Goal: Information Seeking & Learning: Find specific page/section

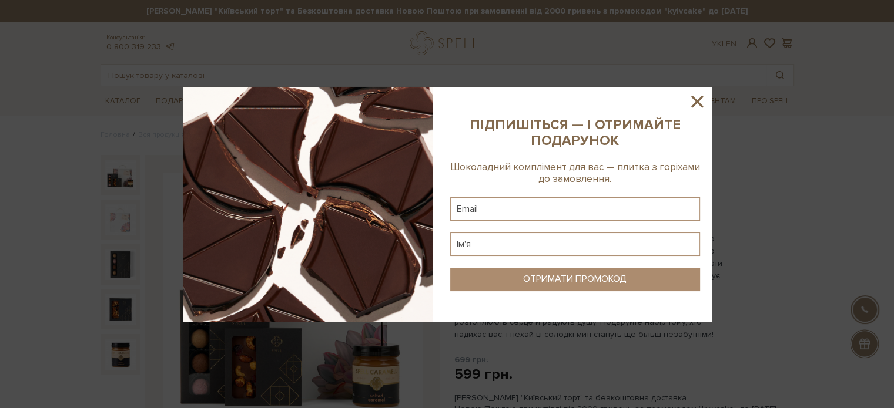
click at [698, 96] on icon at bounding box center [697, 102] width 20 height 20
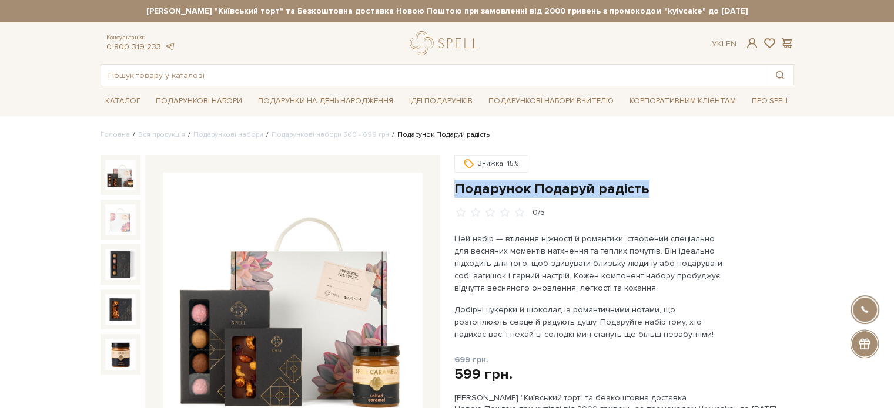
drag, startPoint x: 639, startPoint y: 187, endPoint x: 460, endPoint y: 192, distance: 179.2
click at [456, 188] on h1 "Подарунок Подаруй радість" at bounding box center [624, 189] width 340 height 18
copy h1 "Подарунок Подаруй радість"
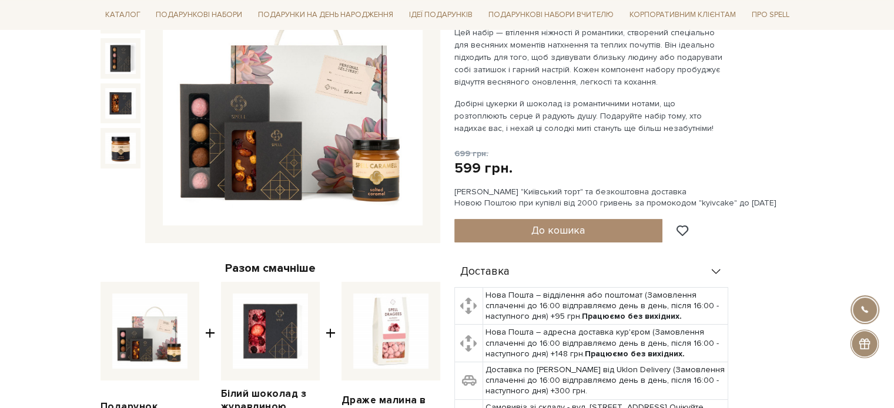
scroll to position [235, 0]
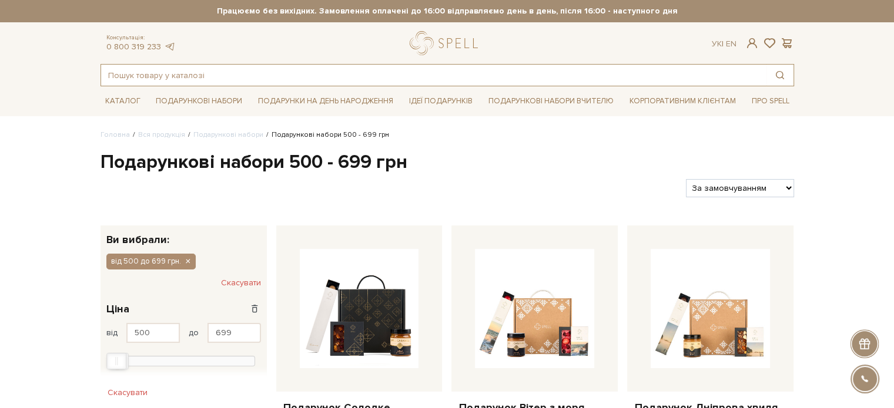
click at [241, 75] on input "text" at bounding box center [433, 75] width 665 height 21
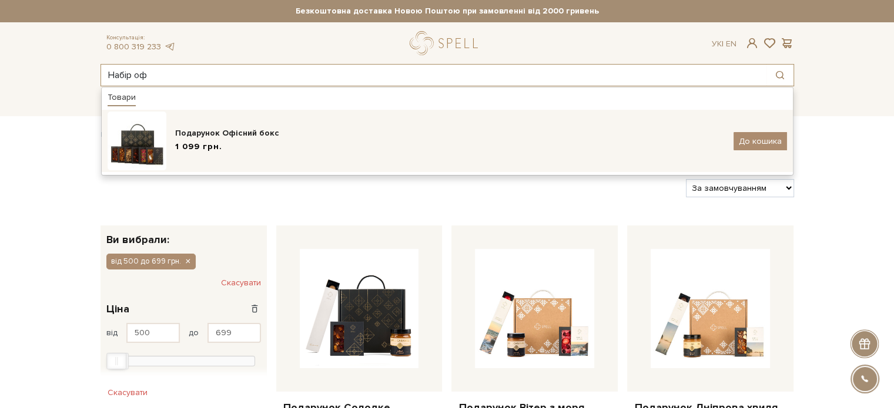
type input "Набір оф"
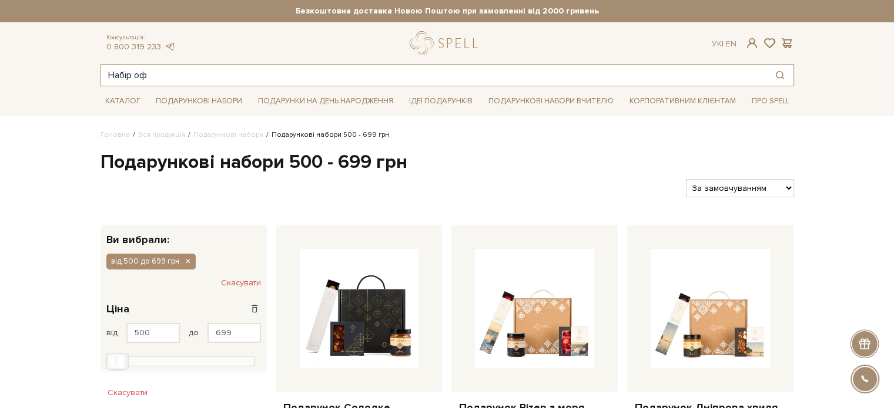
click at [176, 76] on input "Набір оф" at bounding box center [433, 75] width 665 height 21
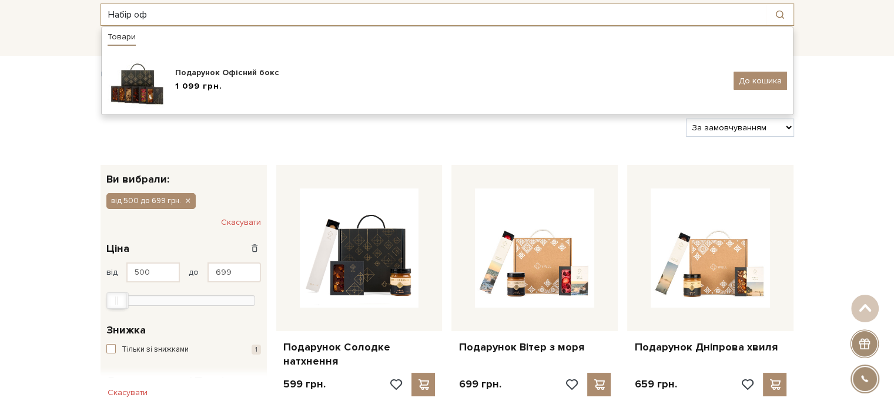
scroll to position [59, 0]
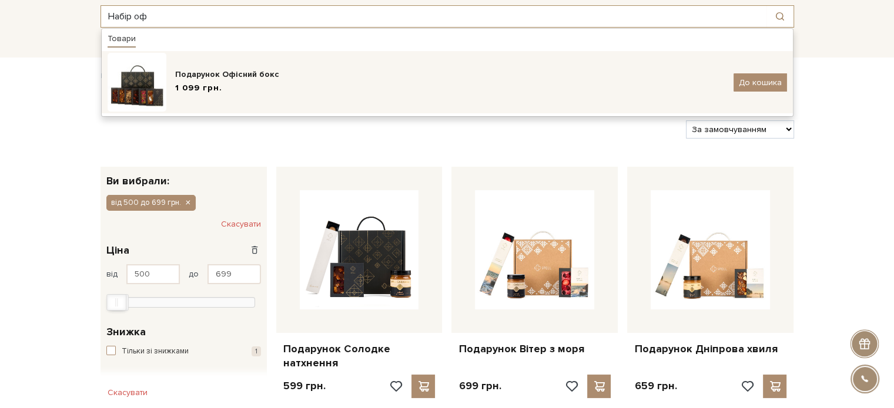
click at [217, 83] on span "1 099 грн." at bounding box center [198, 88] width 47 height 12
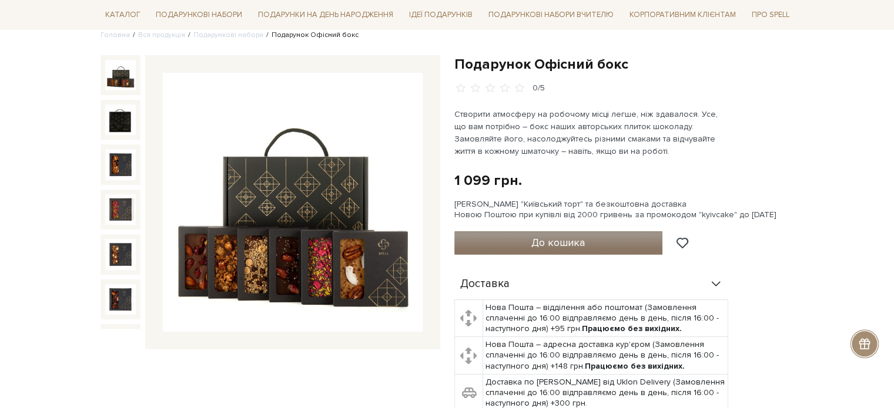
scroll to position [117, 0]
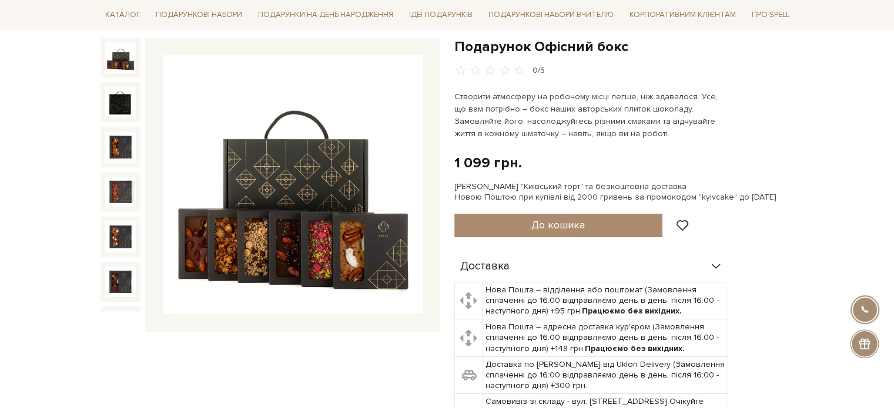
drag, startPoint x: 641, startPoint y: 50, endPoint x: 632, endPoint y: 49, distance: 8.9
click at [632, 49] on h1 "Подарунок Офісний бокс" at bounding box center [624, 47] width 340 height 18
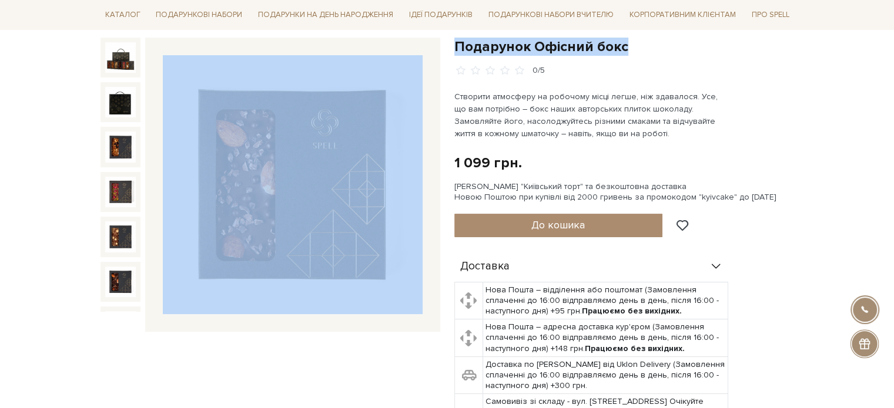
drag, startPoint x: 642, startPoint y: 52, endPoint x: 485, endPoint y: 49, distance: 156.3
click at [436, 46] on div "Подарунок Офісний бокс 0/5 Подарунок Офісний бокс 0/5" at bounding box center [446, 301] width 707 height 527
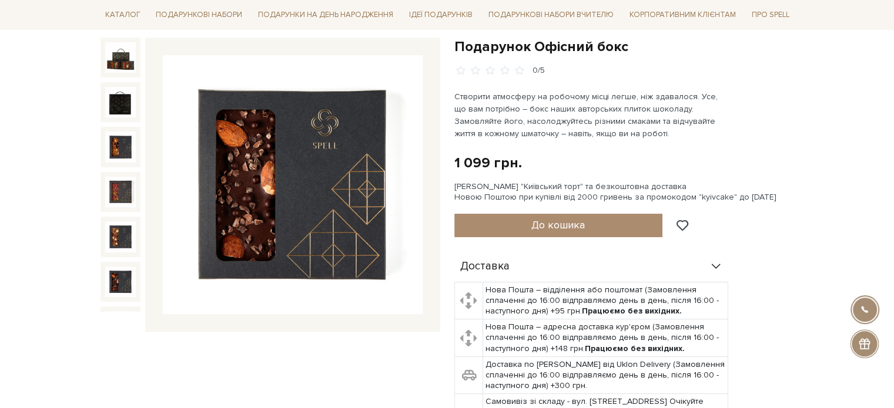
drag, startPoint x: 493, startPoint y: 49, endPoint x: 754, endPoint y: 70, distance: 261.7
click at [778, 70] on div "0/5" at bounding box center [624, 70] width 340 height 11
drag, startPoint x: 643, startPoint y: 46, endPoint x: 477, endPoint y: 46, distance: 166.3
click at [454, 42] on h1 "Подарунок Офісний бокс" at bounding box center [624, 47] width 340 height 18
copy h1 "Подарунок Офісний бокс"
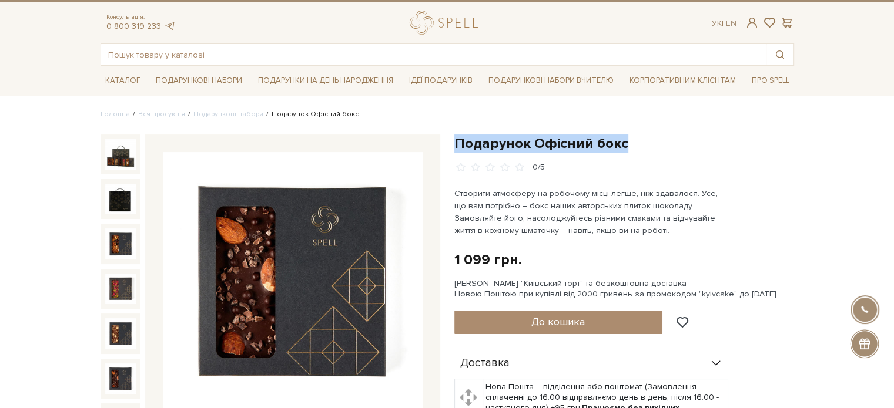
scroll to position [0, 0]
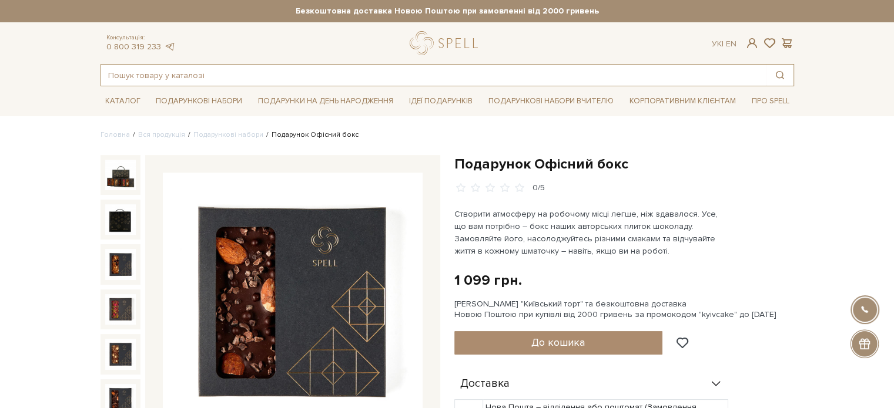
click at [153, 68] on input "text" at bounding box center [433, 75] width 665 height 21
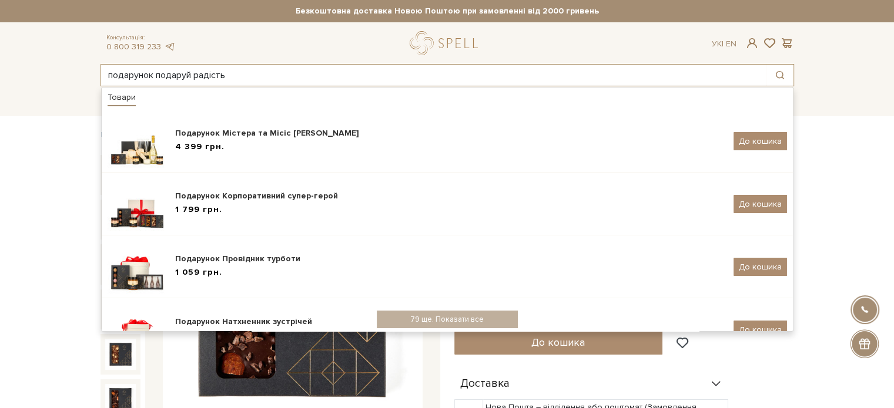
click at [280, 76] on input "подарунок подаруй радість" at bounding box center [433, 75] width 665 height 21
type input "подарунок подаруй радість"
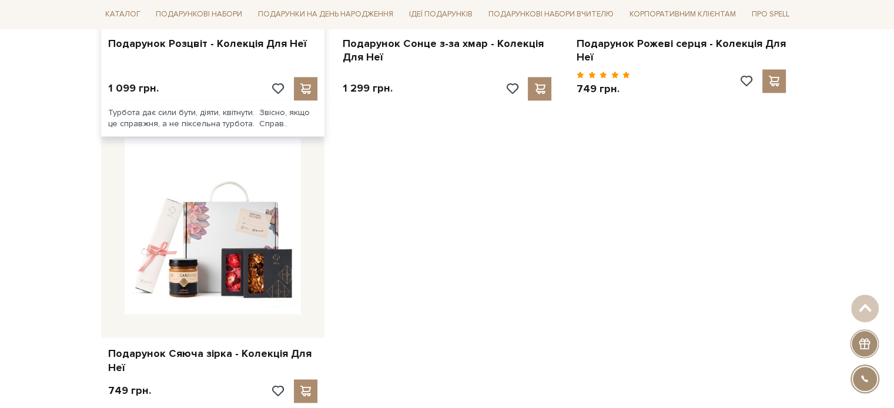
scroll to position [1704, 0]
